Goal: Task Accomplishment & Management: Complete application form

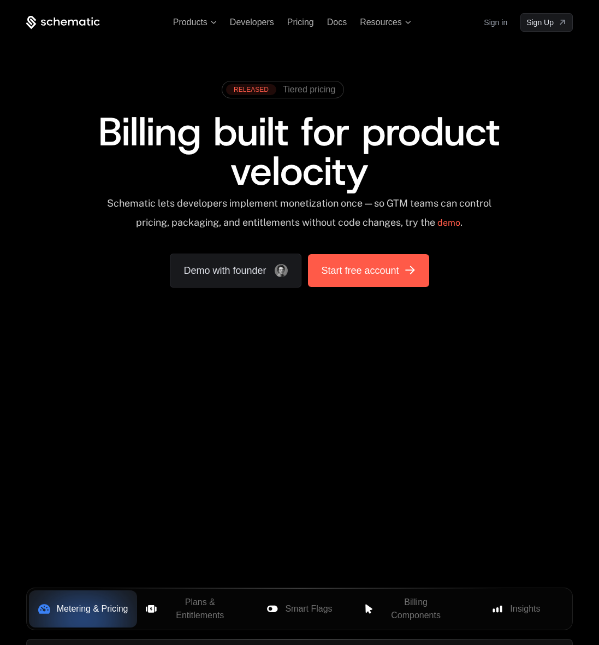
click at [404, 274] on div "[object Object]" at bounding box center [410, 270] width 13 height 13
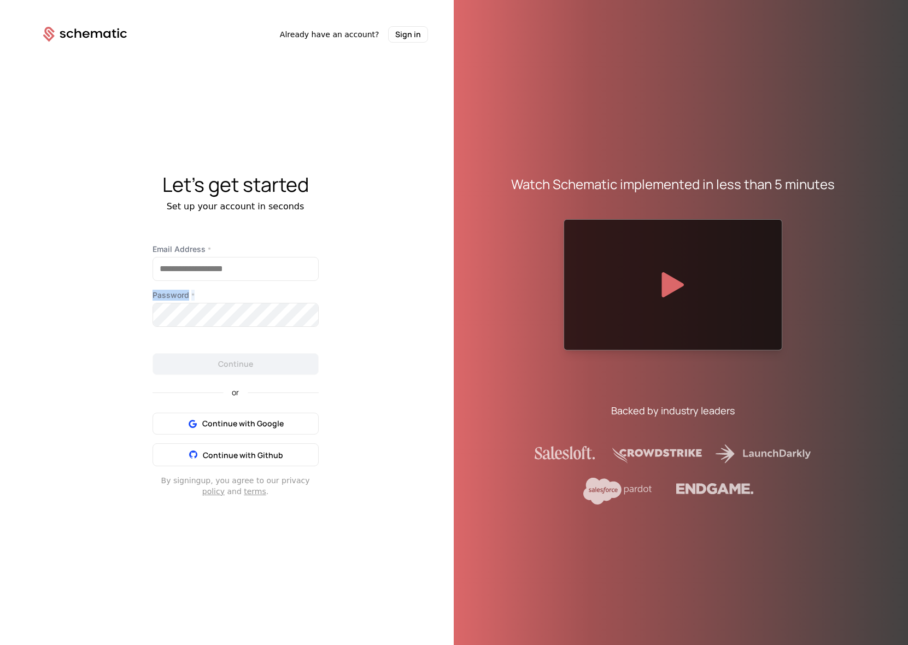
click at [394, 290] on div "Let's get started Set up your account in seconds Email Address * Password * Con…" at bounding box center [235, 335] width 437 height 585
click at [207, 270] on input "Email Address *" at bounding box center [235, 268] width 165 height 23
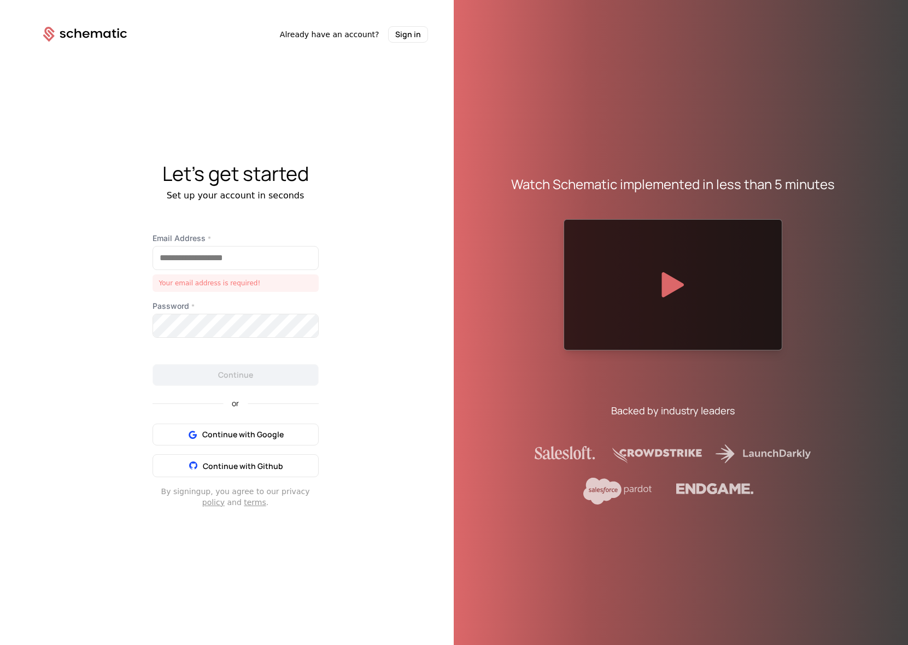
click at [371, 261] on div "Let's get started Set up your account in seconds Email Address * Your email add…" at bounding box center [235, 335] width 437 height 585
click at [357, 217] on div "Let's get started Set up your account in seconds Email Address * Your email add…" at bounding box center [235, 335] width 437 height 585
